Goal: Task Accomplishment & Management: Use online tool/utility

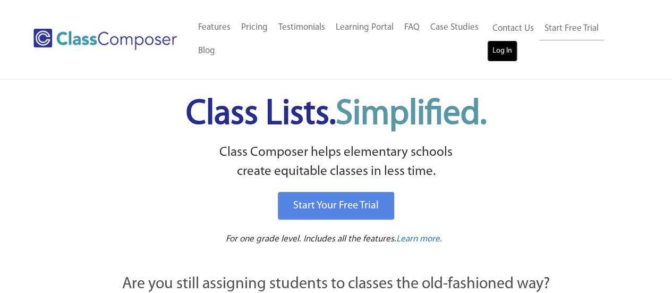
click at [496, 51] on link "Log In" at bounding box center [502, 50] width 30 height 21
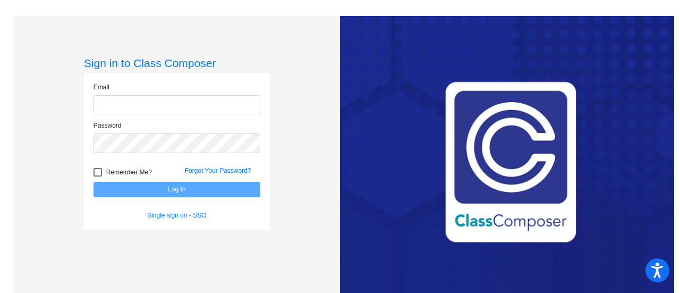
type input "[PERSON_NAME][EMAIL_ADDRESS][PERSON_NAME][DOMAIN_NAME]"
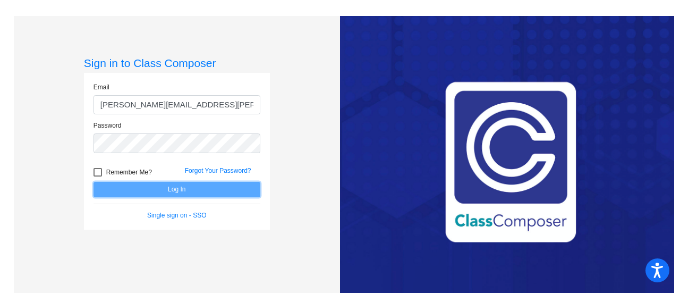
click at [209, 190] on button "Log In" at bounding box center [177, 189] width 167 height 15
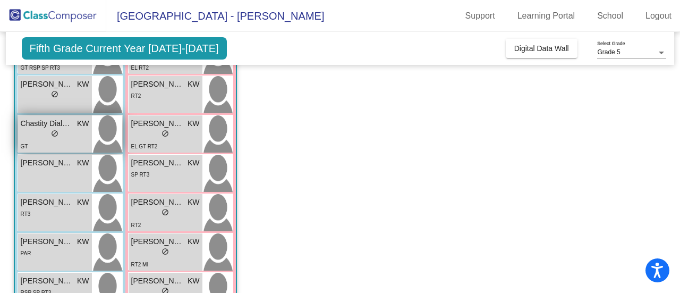
scroll to position [478, 0]
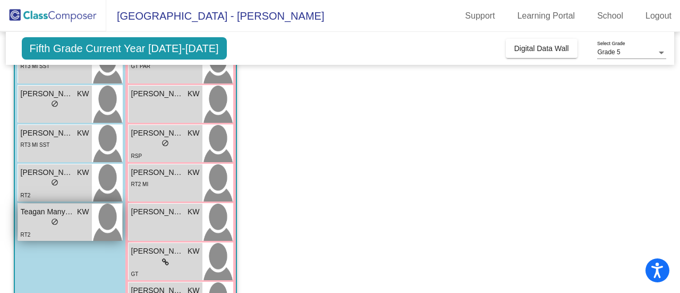
click at [76, 229] on div "RT2" at bounding box center [55, 233] width 69 height 11
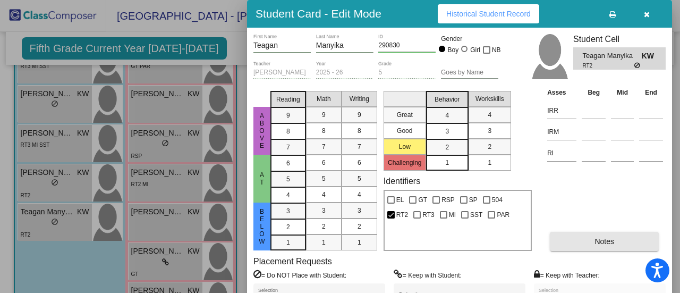
click at [599, 237] on span "Notes" at bounding box center [605, 241] width 20 height 9
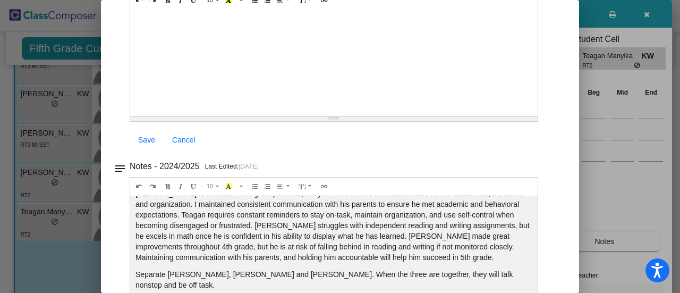
scroll to position [0, 0]
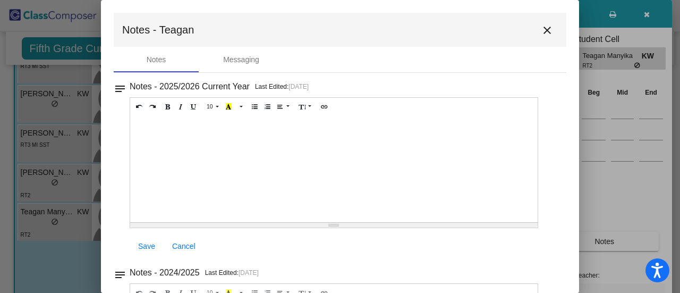
click at [542, 26] on mat-icon "close" at bounding box center [547, 30] width 13 height 13
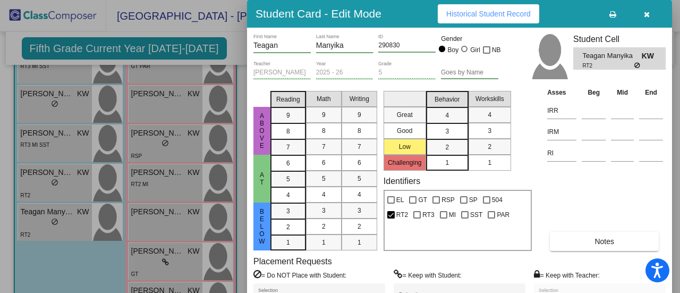
click at [650, 13] on button "button" at bounding box center [647, 13] width 34 height 19
